Goal: Task Accomplishment & Management: Use online tool/utility

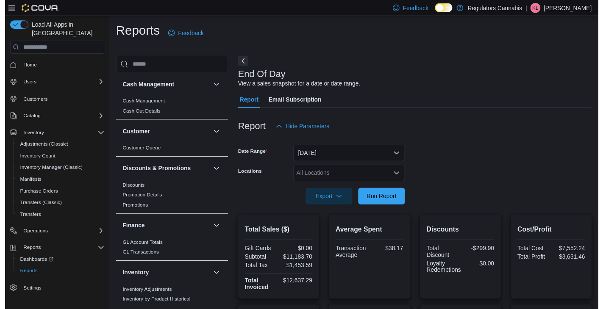
scroll to position [315, 0]
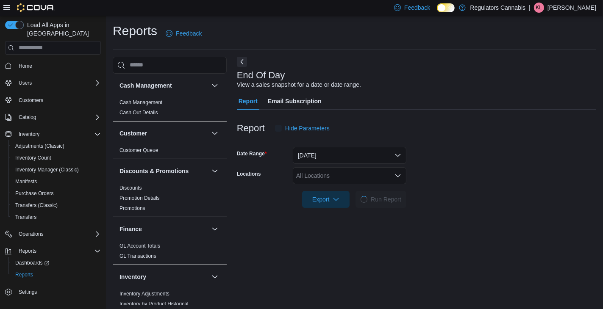
scroll to position [3, 0]
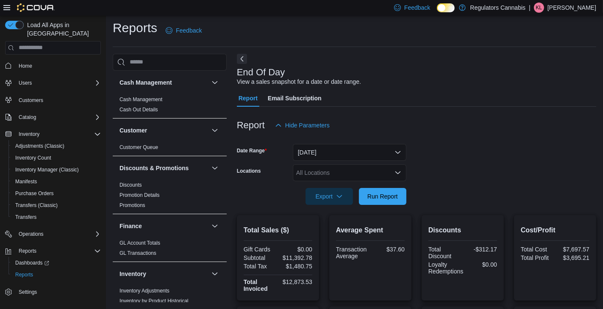
click at [317, 175] on div "All Locations" at bounding box center [350, 172] width 114 height 17
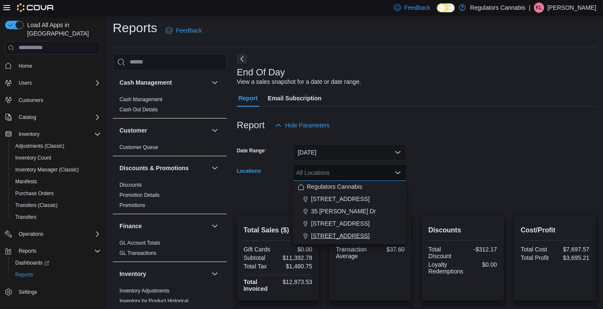
click at [337, 233] on span "8486 Wyandotte St E" at bounding box center [340, 236] width 58 height 8
click at [429, 163] on form "Date Range Today Locations 8486 Wyandotte St E Combo box. Selected. 8486 Wyando…" at bounding box center [416, 169] width 359 height 71
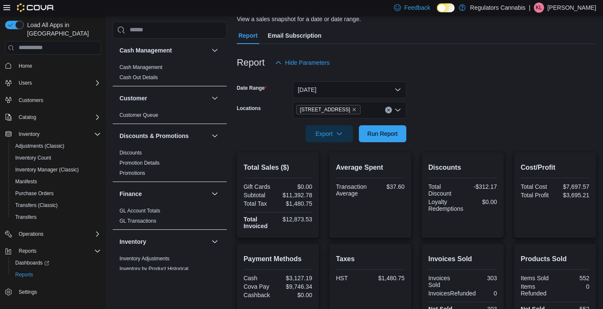
scroll to position [23, 0]
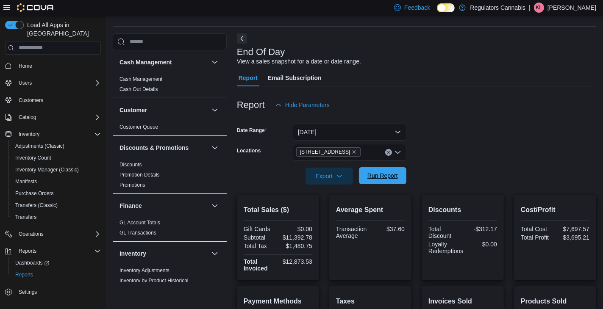
click at [393, 177] on span "Run Report" at bounding box center [382, 176] width 31 height 8
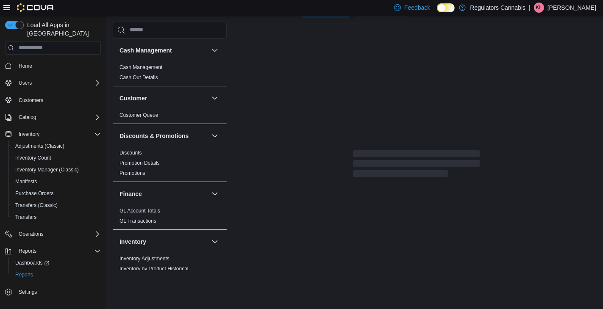
scroll to position [175, 0]
